Goal: Navigation & Orientation: Find specific page/section

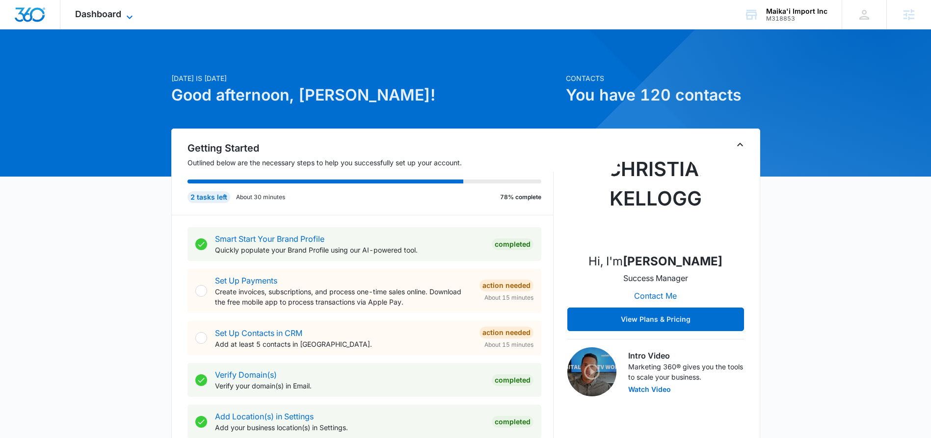
click at [120, 13] on span "Dashboard" at bounding box center [98, 14] width 46 height 10
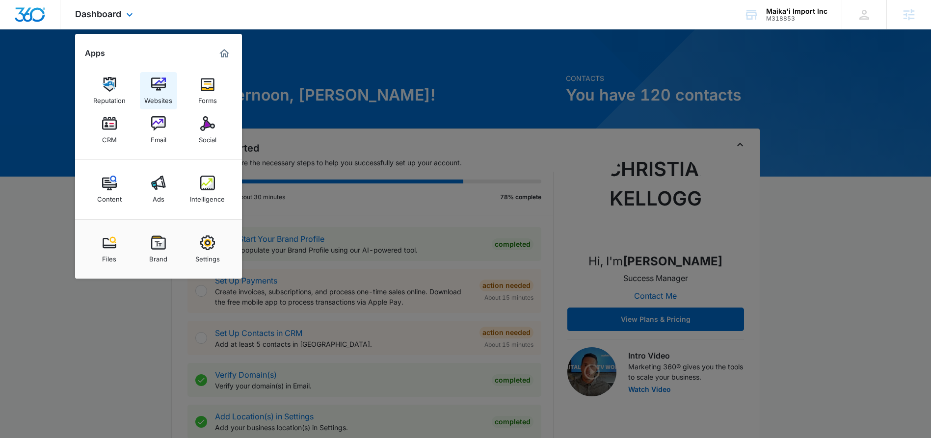
click at [163, 82] on img at bounding box center [158, 84] width 15 height 15
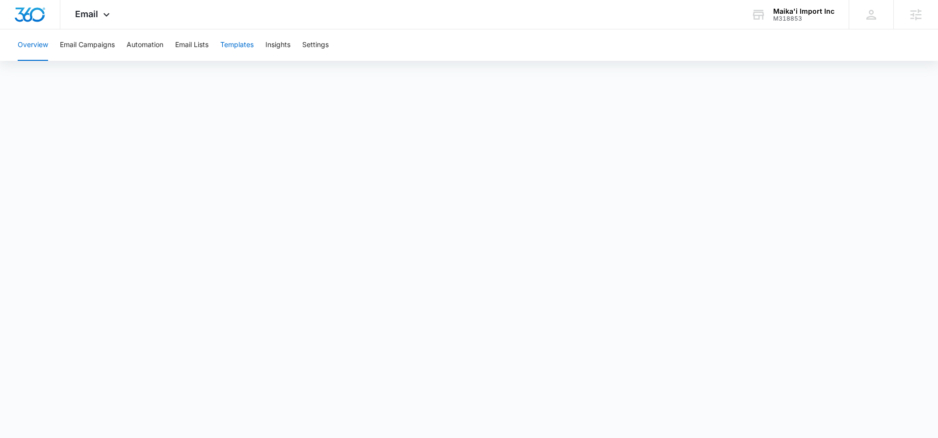
click at [236, 44] on button "Templates" at bounding box center [236, 44] width 33 height 31
click at [101, 14] on icon at bounding box center [107, 17] width 12 height 12
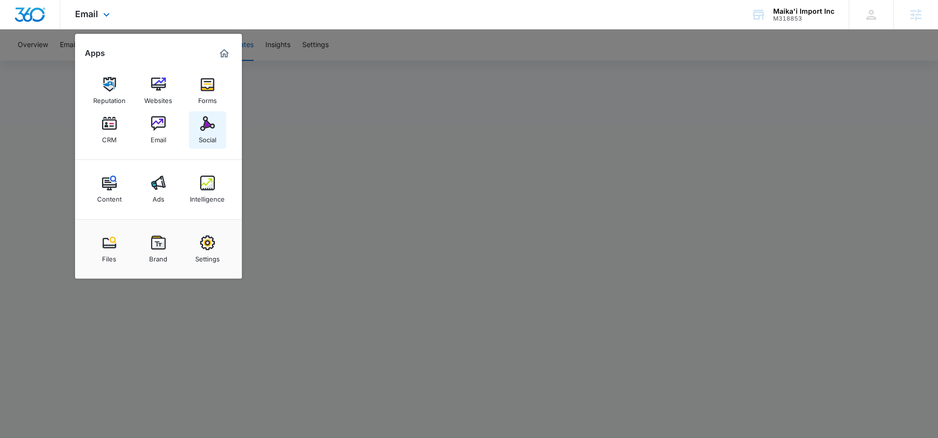
click at [210, 131] on div "Social" at bounding box center [208, 137] width 18 height 13
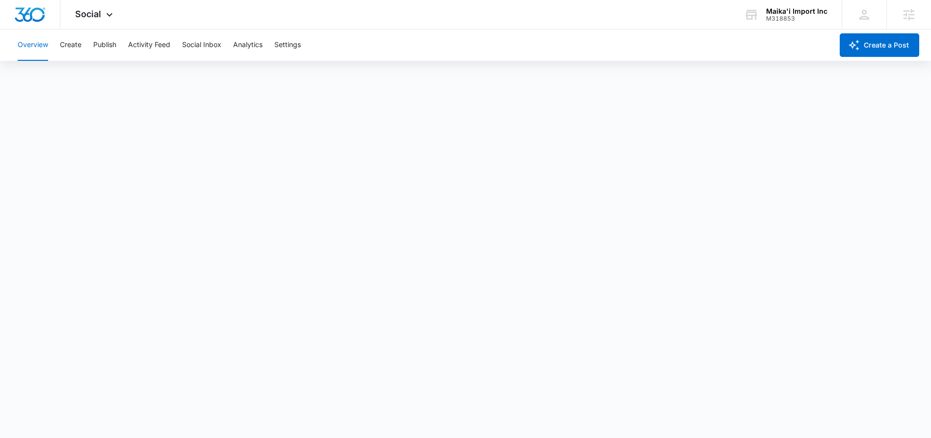
scroll to position [2, 0]
click at [103, 44] on button "Publish" at bounding box center [104, 44] width 23 height 31
click at [71, 45] on button "Create" at bounding box center [71, 44] width 22 height 31
click at [96, 76] on button "Approvals" at bounding box center [95, 74] width 33 height 27
click at [67, 49] on button "Create" at bounding box center [71, 44] width 22 height 31
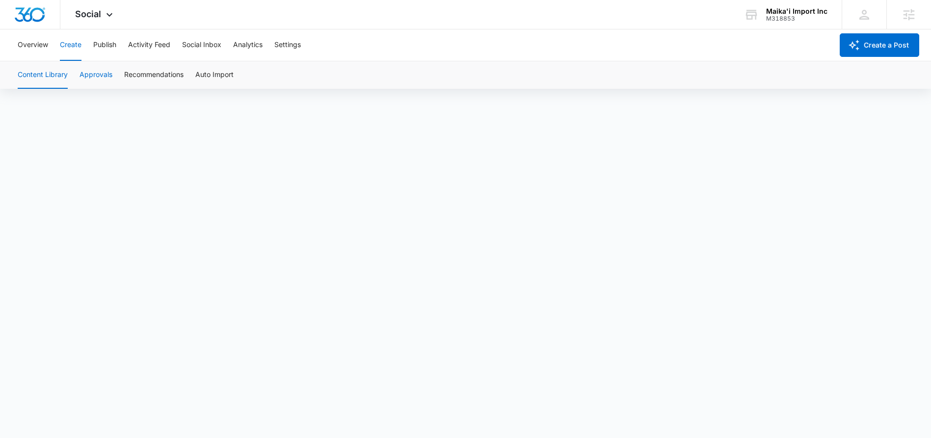
click at [100, 73] on button "Approvals" at bounding box center [95, 74] width 33 height 27
click at [106, 18] on icon at bounding box center [110, 17] width 12 height 12
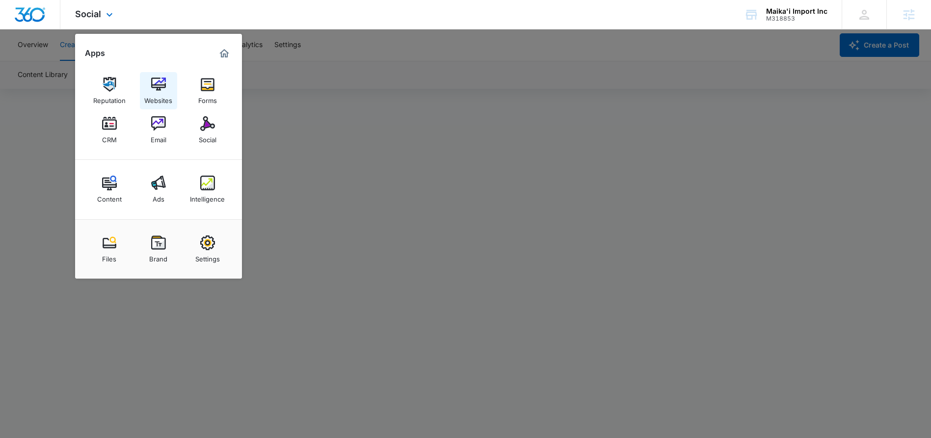
click at [147, 88] on link "Websites" at bounding box center [158, 90] width 37 height 37
